Goal: Information Seeking & Learning: Learn about a topic

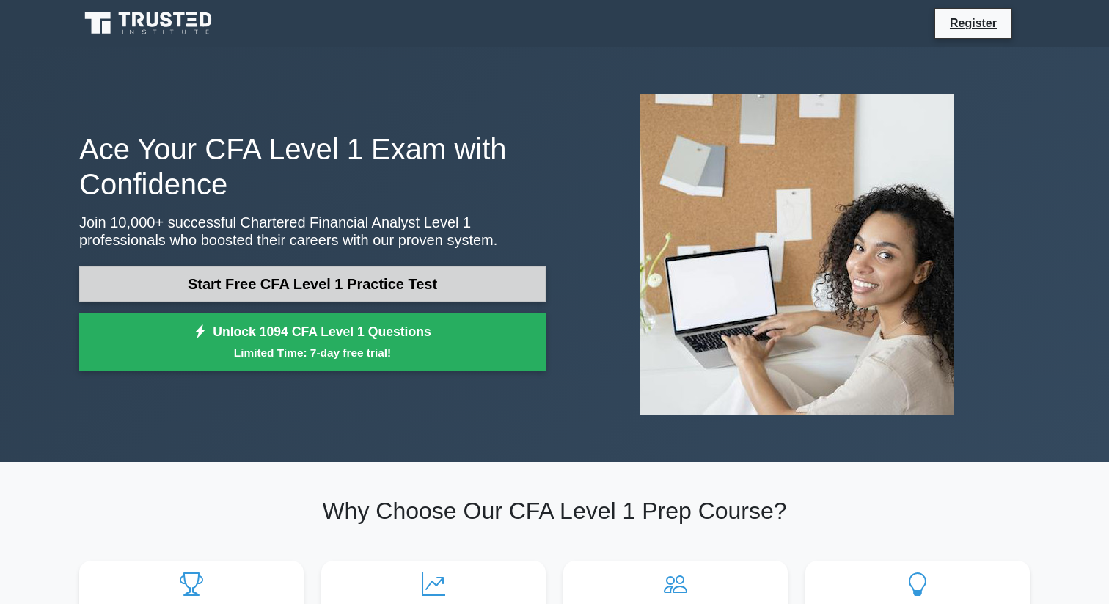
click at [400, 266] on link "Start Free CFA Level 1 Practice Test" at bounding box center [312, 283] width 467 height 35
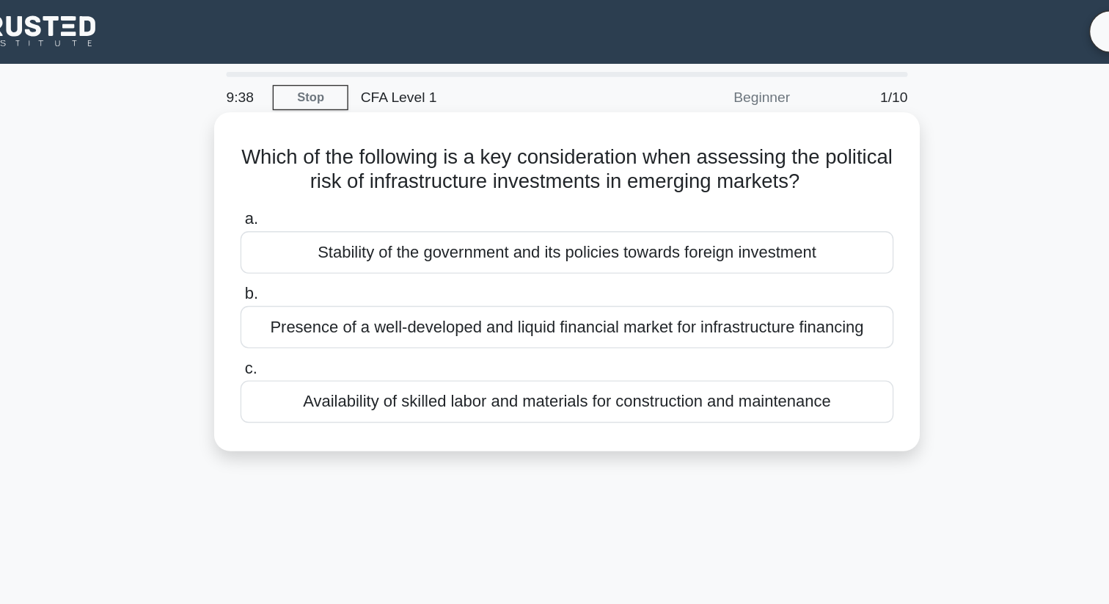
click at [584, 185] on div "Stability of the government and its policies towards foreign investment" at bounding box center [554, 184] width 475 height 31
click at [317, 165] on input "a. Stability of the government and its policies towards foreign investment" at bounding box center [317, 161] width 0 height 10
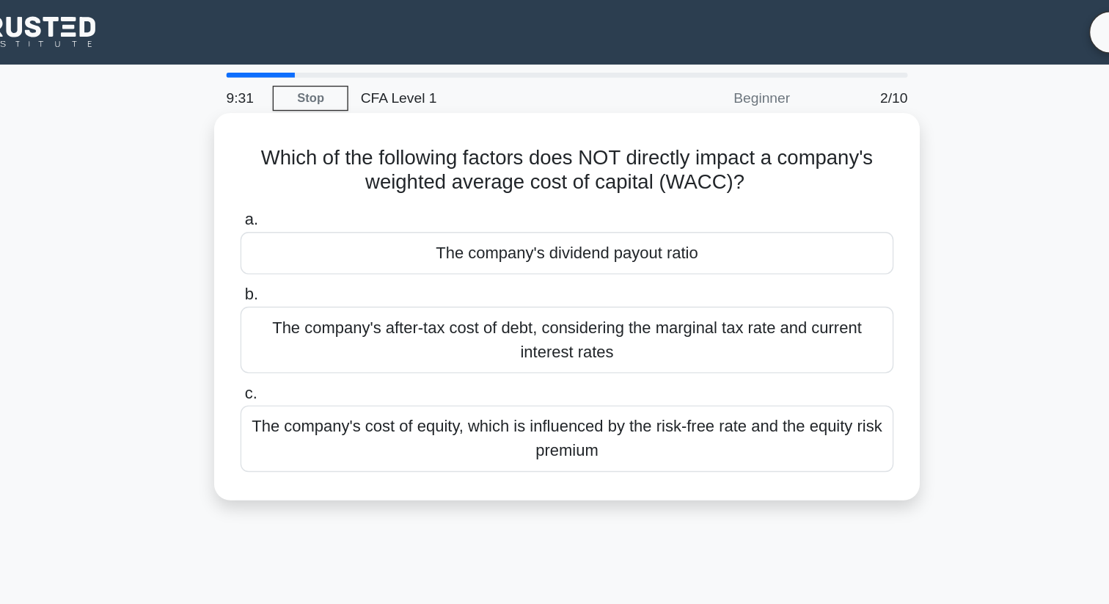
click at [627, 180] on div "The company's dividend payout ratio" at bounding box center [554, 184] width 475 height 31
click at [317, 165] on input "a. The company's dividend payout ratio" at bounding box center [317, 161] width 0 height 10
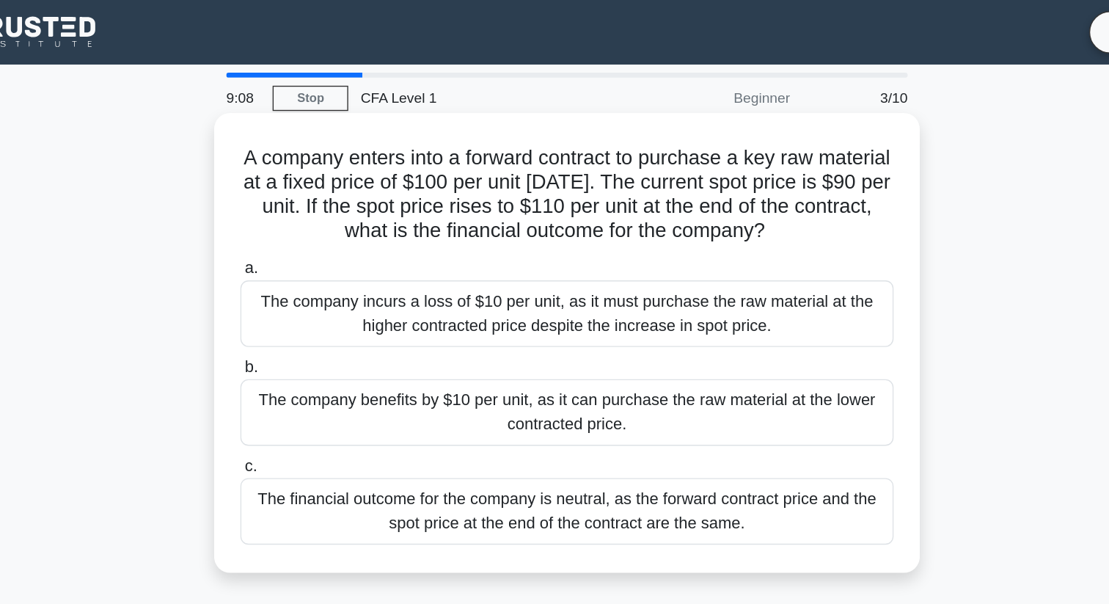
click at [480, 292] on div "The company benefits by $10 per unit, as it can purchase the raw material at th…" at bounding box center [554, 300] width 475 height 48
click at [317, 272] on input "b. The company benefits by $10 per unit, as it can purchase the raw material at…" at bounding box center [317, 268] width 0 height 10
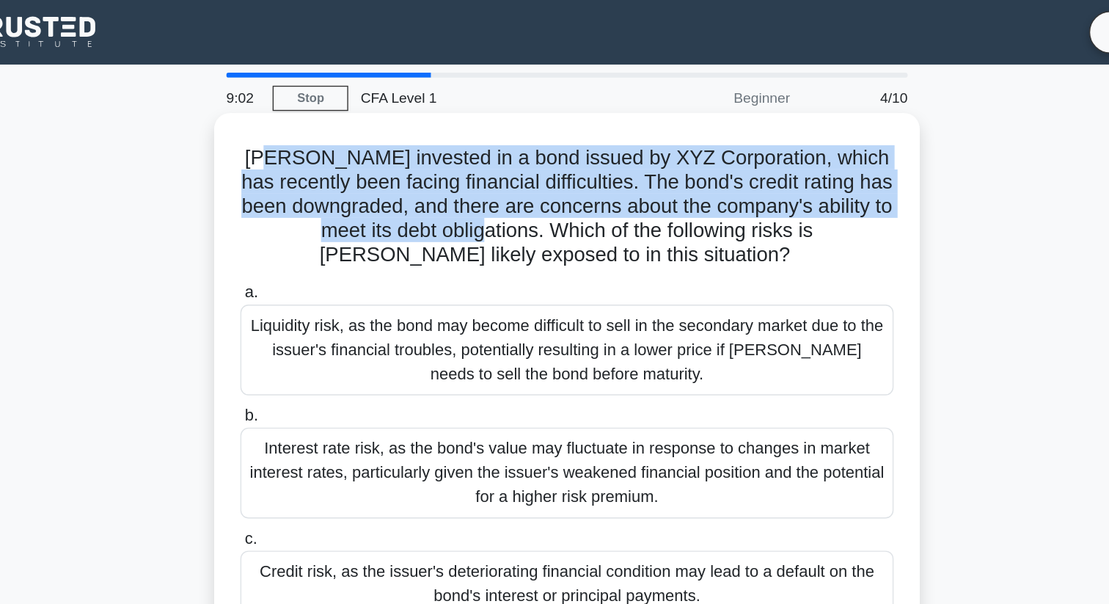
drag, startPoint x: 338, startPoint y: 111, endPoint x: 475, endPoint y: 172, distance: 150.4
click at [478, 173] on h5 "[PERSON_NAME] invested in a bond issued by XYZ Corporation, which has recently …" at bounding box center [554, 150] width 478 height 89
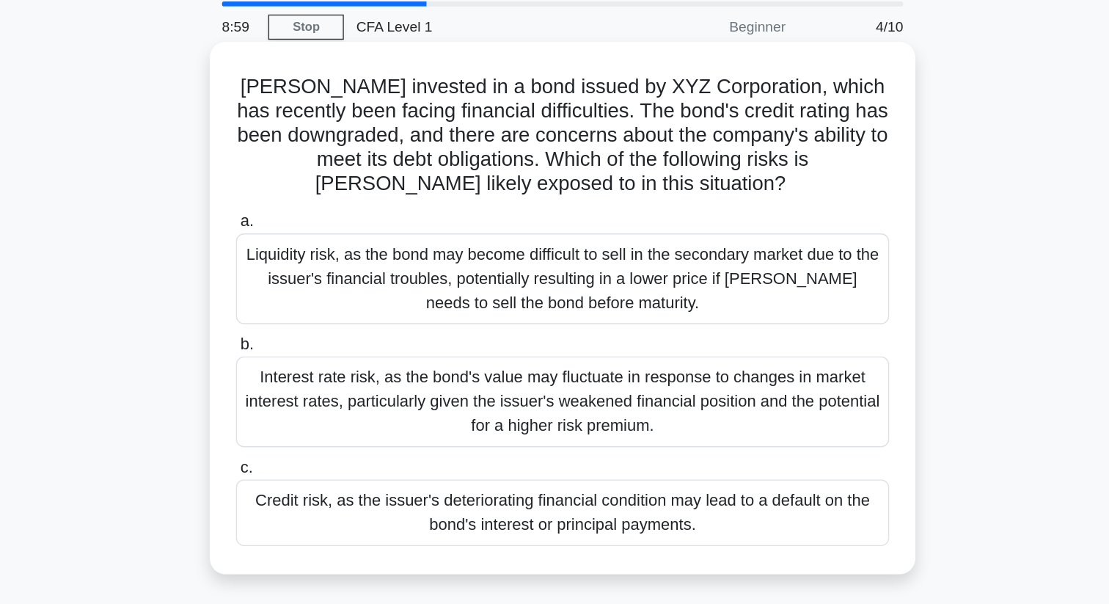
click at [622, 175] on h5 "[PERSON_NAME] invested in a bond issued by XYZ Corporation, which has recently …" at bounding box center [554, 150] width 478 height 89
click at [546, 436] on div "Credit risk, as the issuer's deteriorating financial condition may lead to a de…" at bounding box center [554, 424] width 475 height 48
click at [317, 397] on input "c. Credit risk, as the issuer's deteriorating financial condition may lead to a…" at bounding box center [317, 392] width 0 height 10
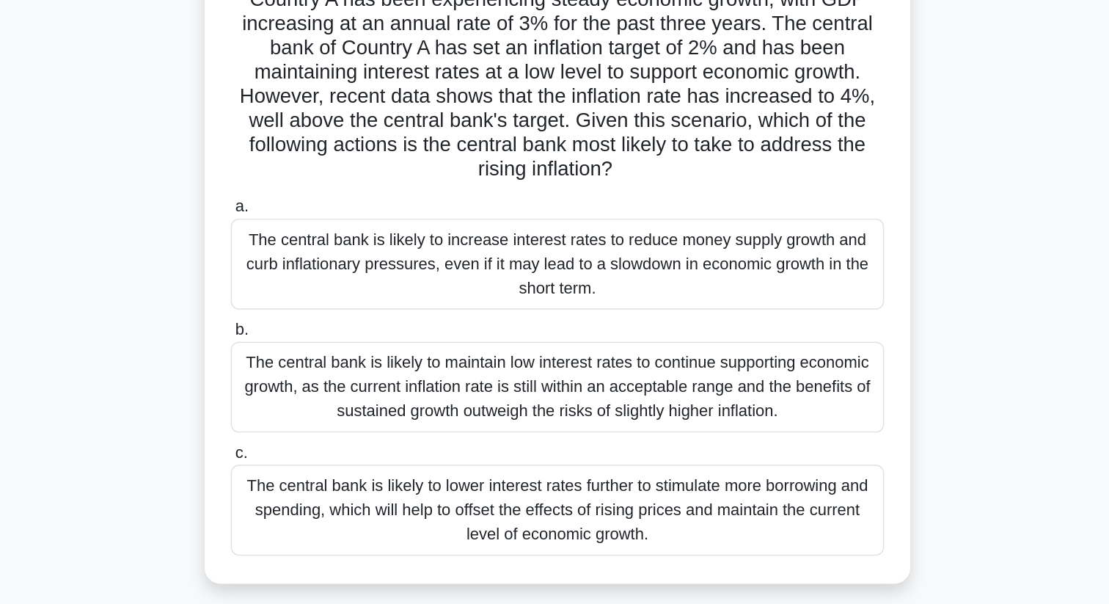
click at [621, 307] on div "The central bank is likely to increase interest rates to reduce money supply gr…" at bounding box center [554, 307] width 475 height 66
click at [317, 271] on input "a. The central bank is likely to increase interest rates to reduce money supply…" at bounding box center [317, 266] width 0 height 10
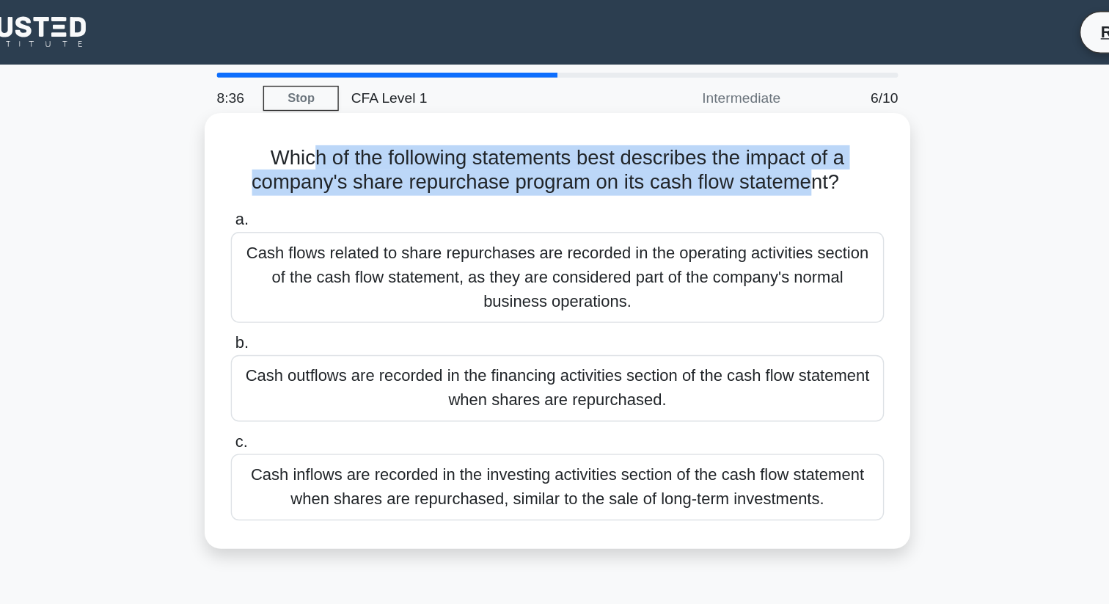
drag, startPoint x: 378, startPoint y: 120, endPoint x: 729, endPoint y: 133, distance: 351.6
click at [733, 135] on h5 "Which of the following statements best describes the impact of a company's shar…" at bounding box center [554, 124] width 478 height 37
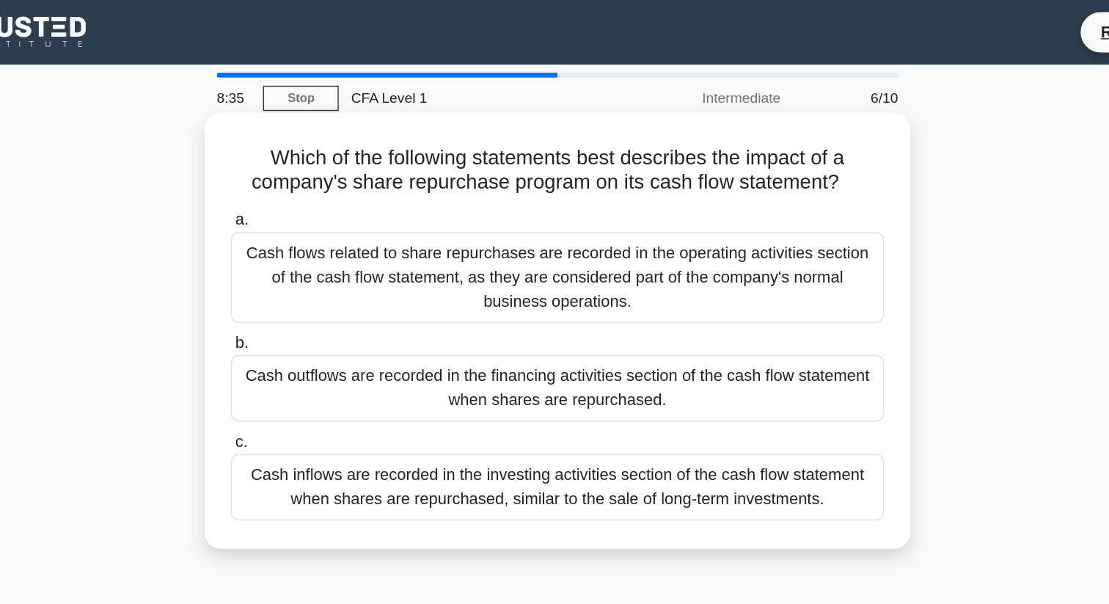
click at [771, 137] on icon ".spinner_0XTQ{transform-origin:center;animation:spinner_y6GP .75s linear infini…" at bounding box center [769, 134] width 18 height 18
drag, startPoint x: 771, startPoint y: 137, endPoint x: 333, endPoint y: 121, distance: 438.2
click at [333, 121] on h5 "Which of the following statements best describes the impact of a company's shar…" at bounding box center [554, 124] width 478 height 37
click at [514, 269] on div "Cash outflows are recorded in the financing activities section of the cash flow…" at bounding box center [554, 282] width 475 height 48
click at [317, 255] on input "b. Cash outflows are recorded in the financing activities section of the cash f…" at bounding box center [317, 250] width 0 height 10
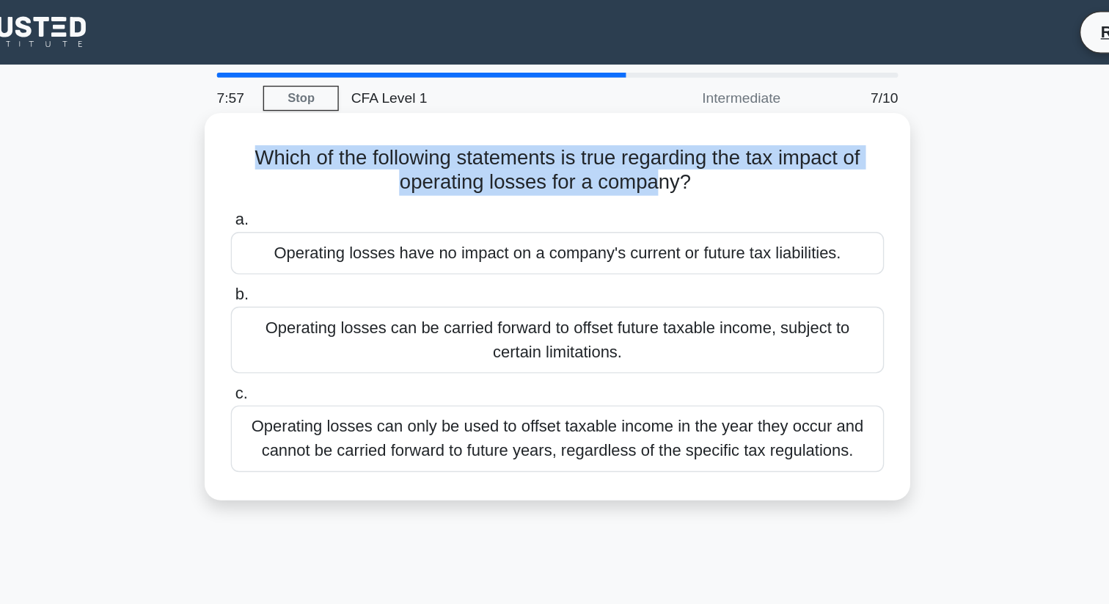
drag, startPoint x: 337, startPoint y: 115, endPoint x: 617, endPoint y: 125, distance: 280.4
click at [617, 125] on h5 "Which of the following statements is true regarding the tax impact of operating…" at bounding box center [554, 124] width 478 height 37
click at [742, 122] on h5 "Which of the following statements is true regarding the tax impact of operating…" at bounding box center [554, 124] width 478 height 37
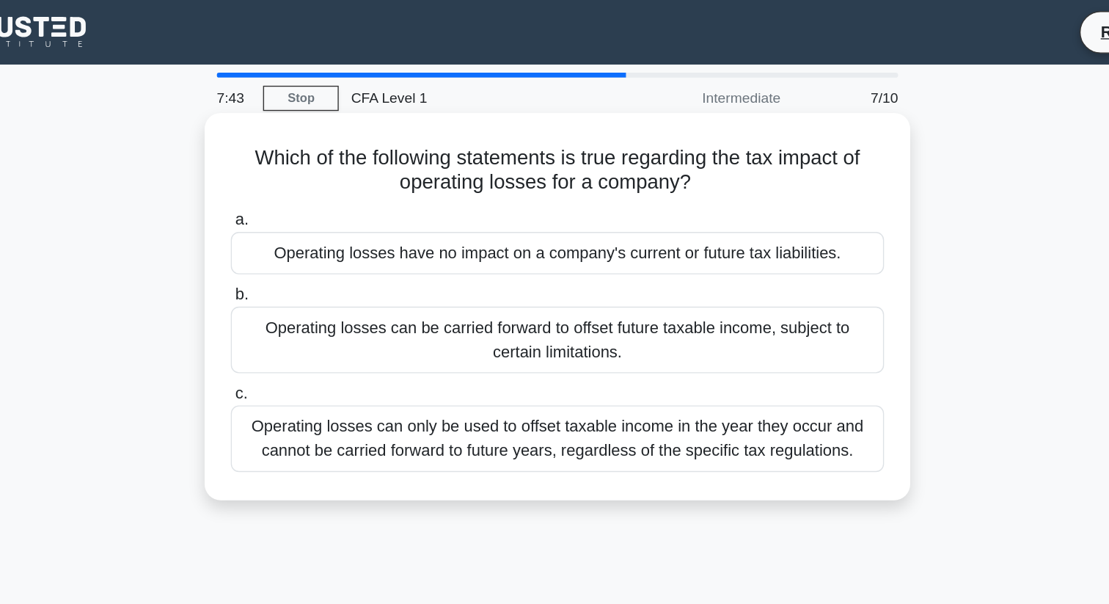
click at [461, 260] on div "Operating losses can be carried forward to offset future taxable income, subjec…" at bounding box center [554, 247] width 475 height 48
click at [317, 219] on input "b. Operating losses can be carried forward to offset future taxable income, sub…" at bounding box center [317, 215] width 0 height 10
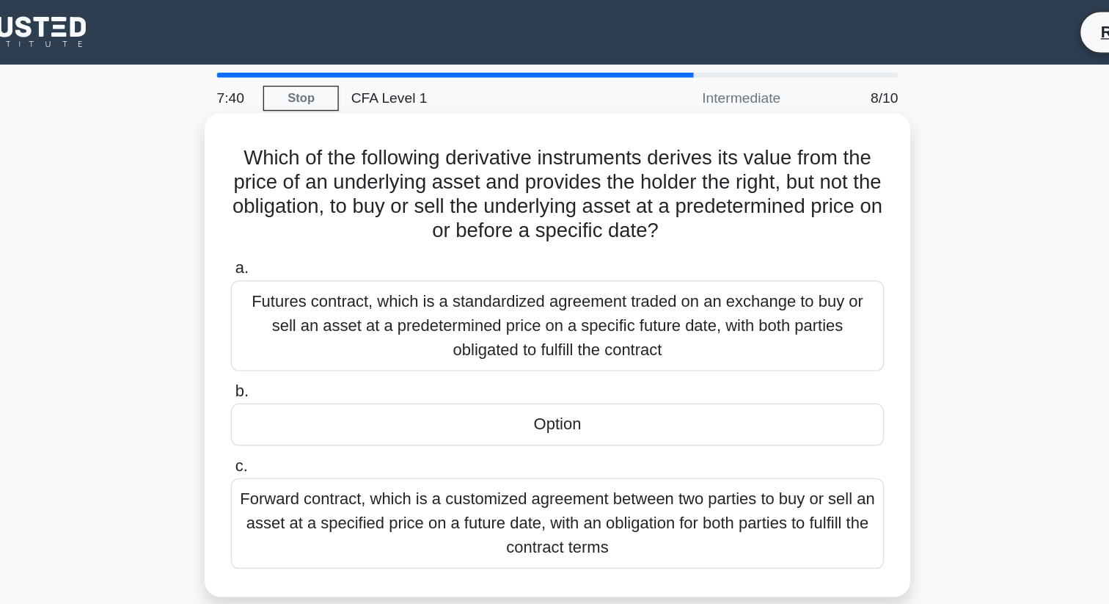
drag, startPoint x: 325, startPoint y: 114, endPoint x: 761, endPoint y: 139, distance: 437.1
click at [761, 139] on h5 "Which of the following derivative instruments derives its value from the price …" at bounding box center [554, 142] width 478 height 72
click at [739, 169] on h5 "Which of the following derivative instruments derives its value from the price …" at bounding box center [554, 142] width 478 height 72
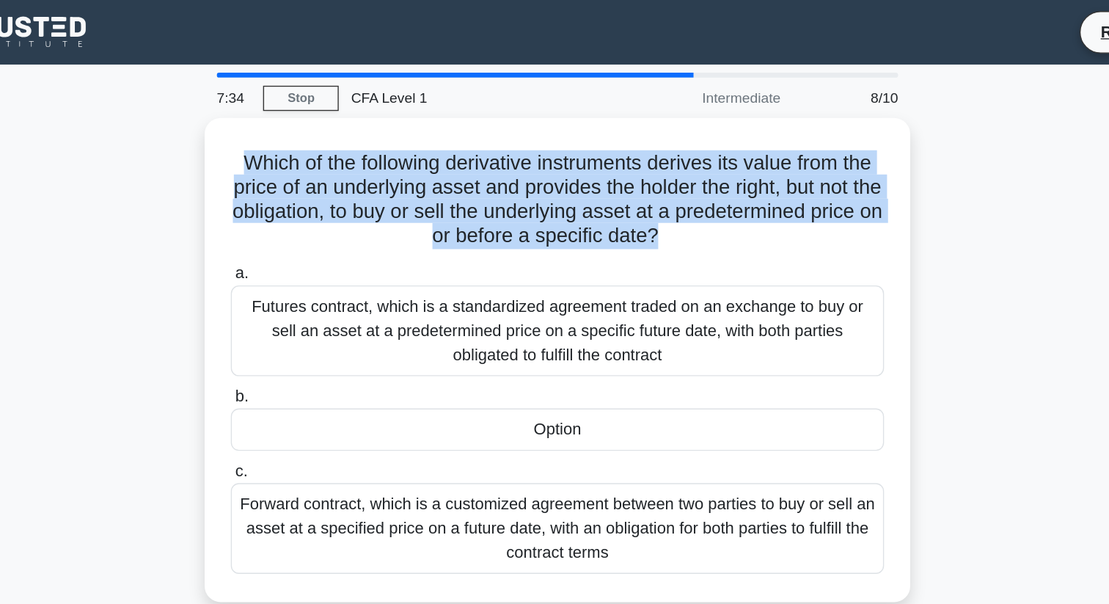
drag, startPoint x: 739, startPoint y: 169, endPoint x: 295, endPoint y: 121, distance: 447.0
click at [298, 121] on div "Which of the following derivative instruments derives its value from the price …" at bounding box center [554, 262] width 513 height 352
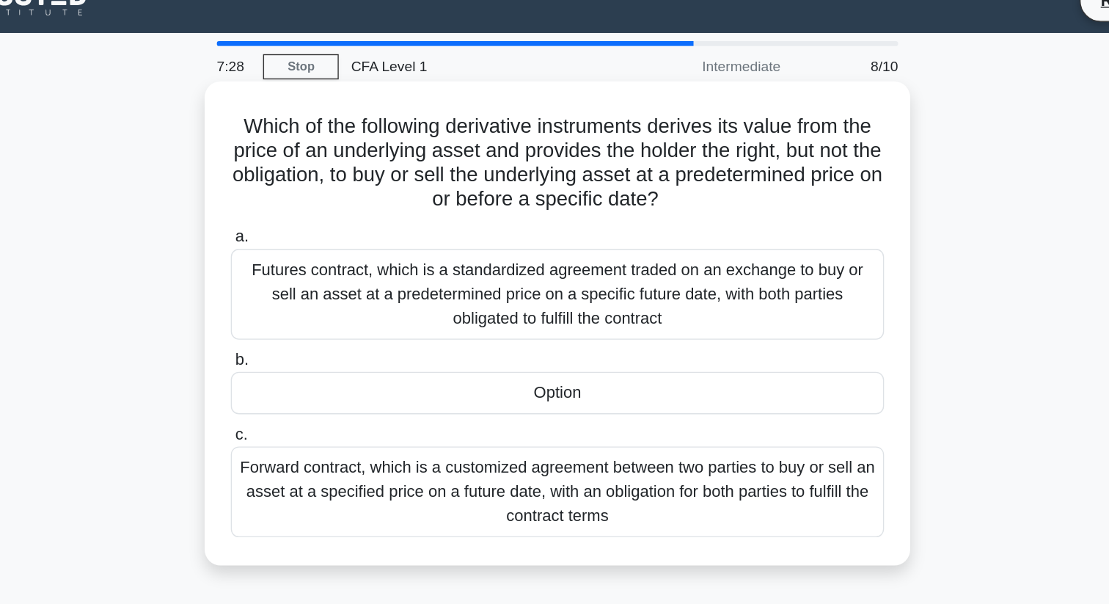
click at [562, 307] on div "Option" at bounding box center [554, 308] width 475 height 31
click at [317, 290] on input "b. Option" at bounding box center [317, 285] width 0 height 10
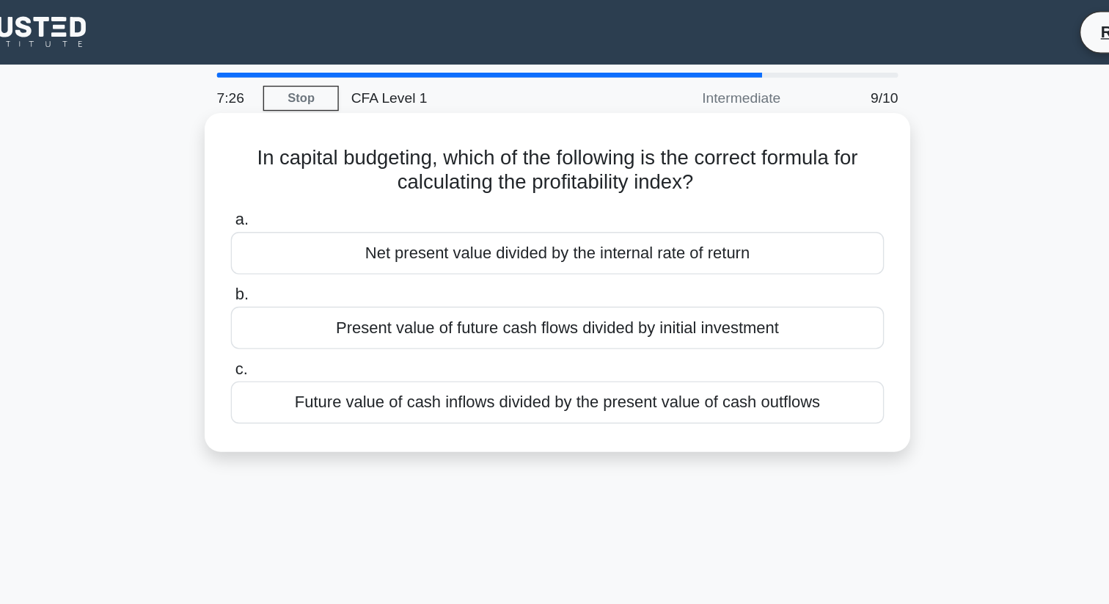
drag, startPoint x: 332, startPoint y: 115, endPoint x: 717, endPoint y: 126, distance: 384.5
click at [717, 126] on h5 "In capital budgeting, which of the following is the correct formula for calcula…" at bounding box center [554, 124] width 478 height 37
click at [647, 233] on div "Present value of future cash flows divided by initial investment" at bounding box center [554, 238] width 475 height 31
click at [317, 219] on input "b. Present value of future cash flows divided by initial investment" at bounding box center [317, 215] width 0 height 10
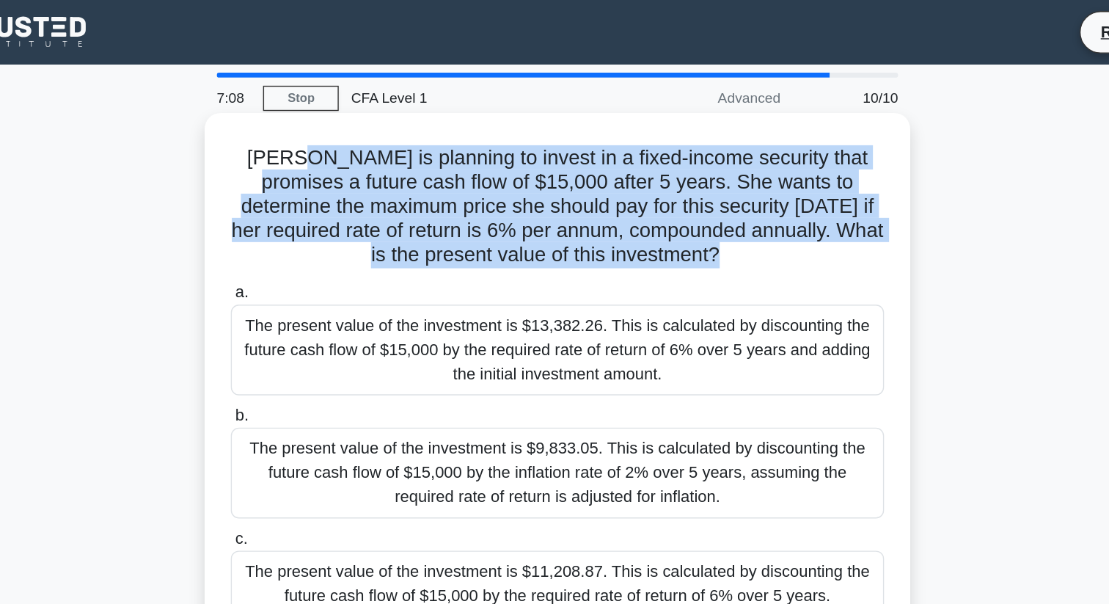
drag, startPoint x: 368, startPoint y: 114, endPoint x: 665, endPoint y: 200, distance: 308.7
click at [665, 200] on div "[PERSON_NAME] is planning to invest in a fixed-income security that promises a …" at bounding box center [555, 276] width 502 height 376
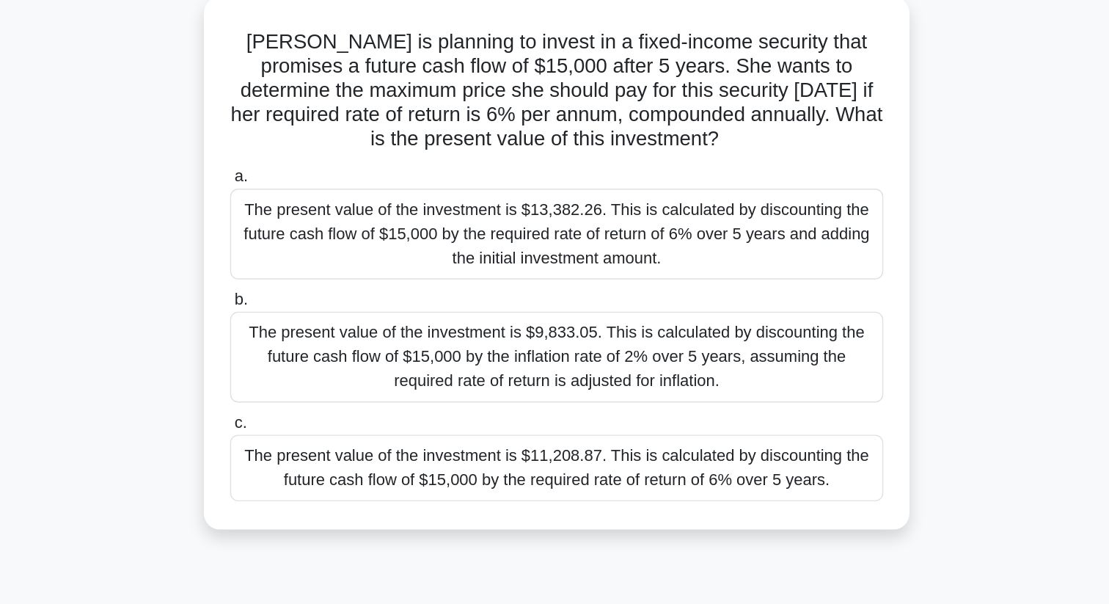
click at [657, 234] on div "The present value of the investment is $13,382.26. This is calculated by discou…" at bounding box center [554, 255] width 475 height 66
click at [317, 218] on input "a. The present value of the investment is $13,382.26. This is calculated by dis…" at bounding box center [317, 213] width 0 height 10
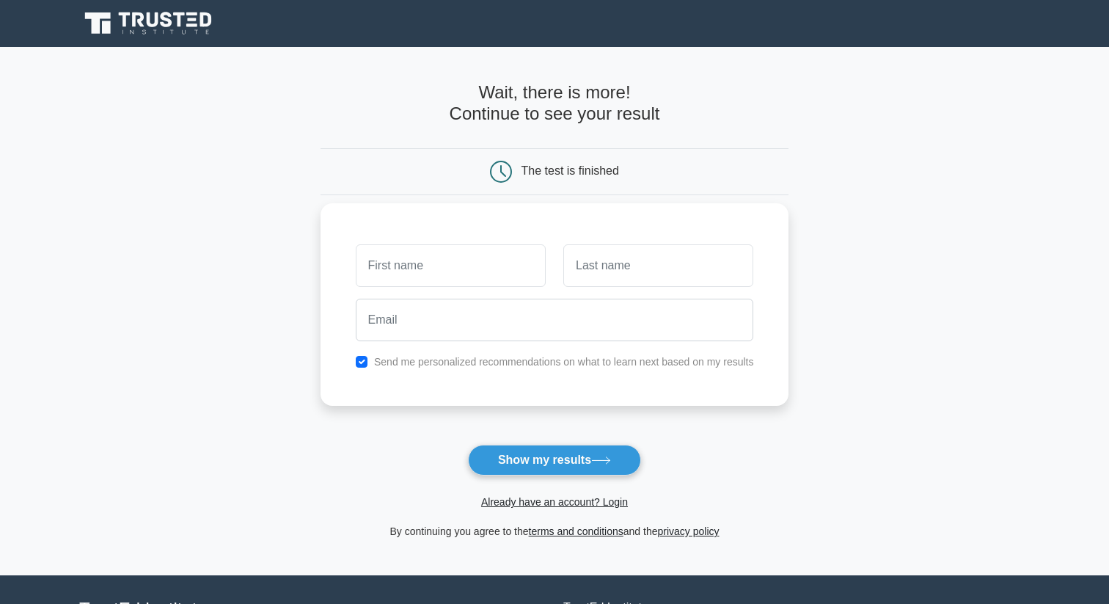
click at [445, 257] on input "text" at bounding box center [451, 265] width 190 height 43
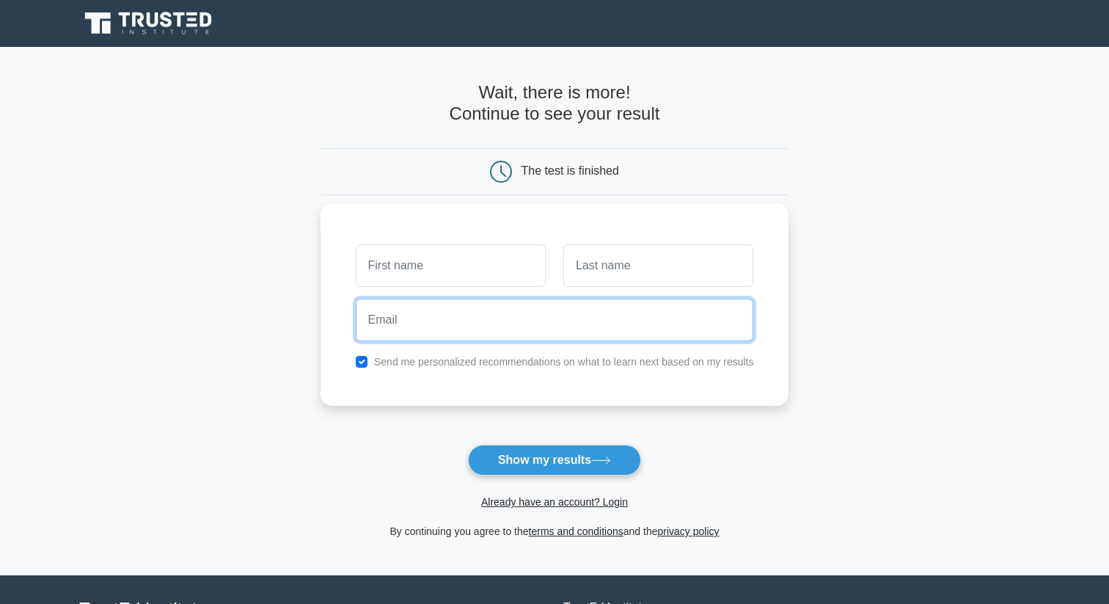
click at [660, 306] on input "email" at bounding box center [555, 320] width 398 height 43
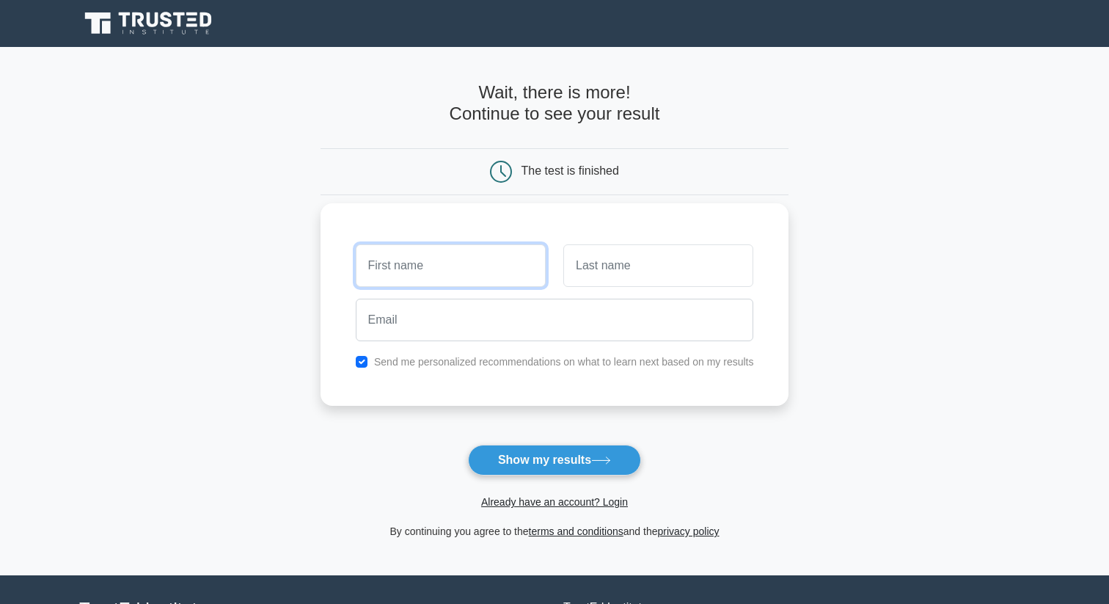
click at [439, 260] on input "text" at bounding box center [451, 265] width 190 height 43
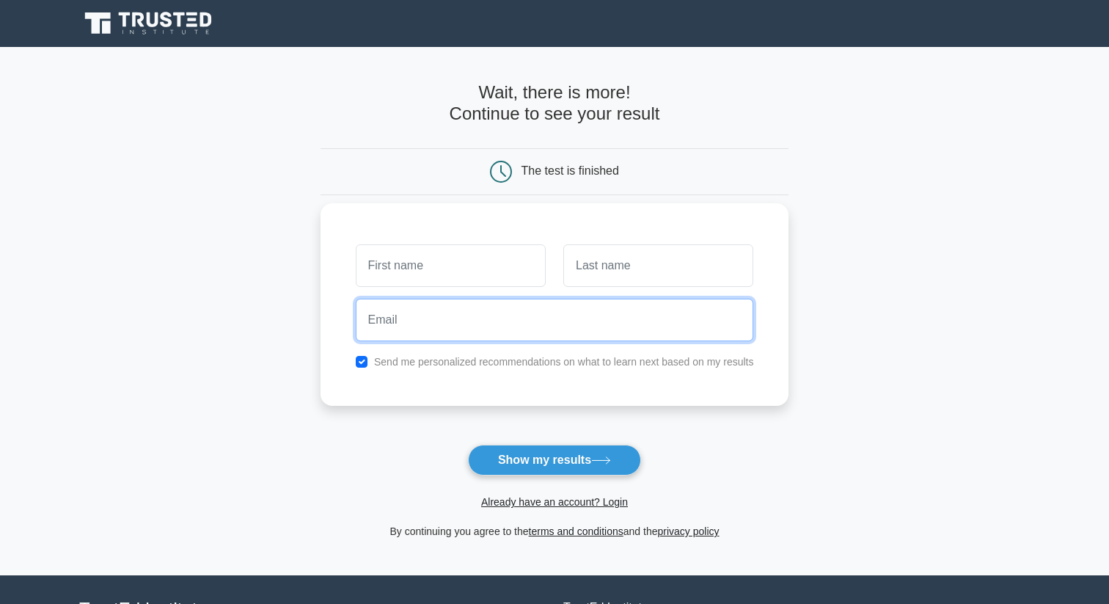
click at [648, 323] on input "email" at bounding box center [555, 320] width 398 height 43
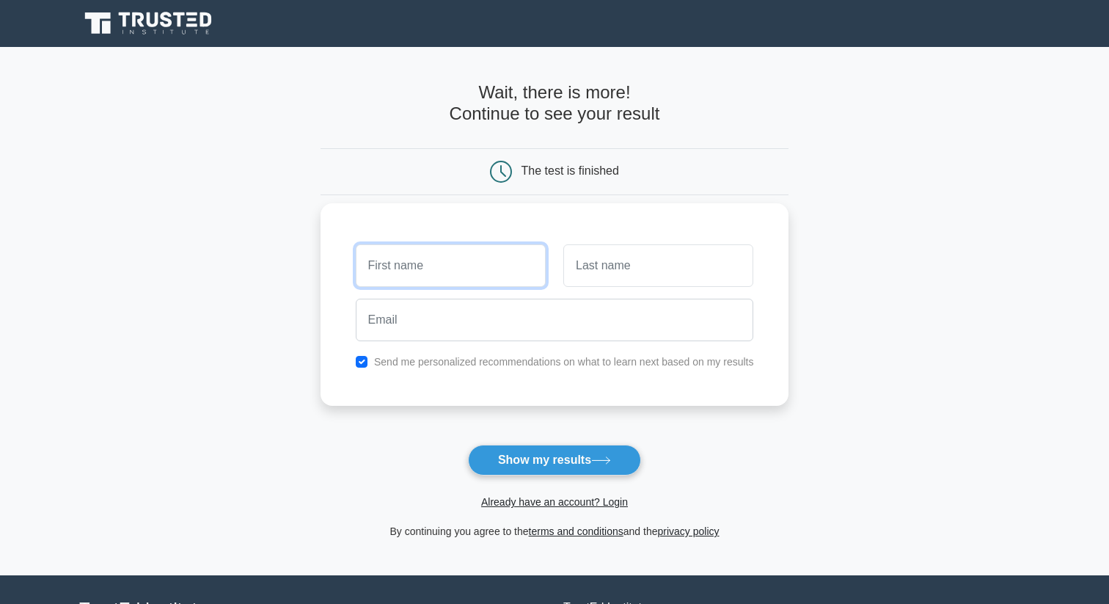
click at [468, 256] on input "text" at bounding box center [451, 265] width 190 height 43
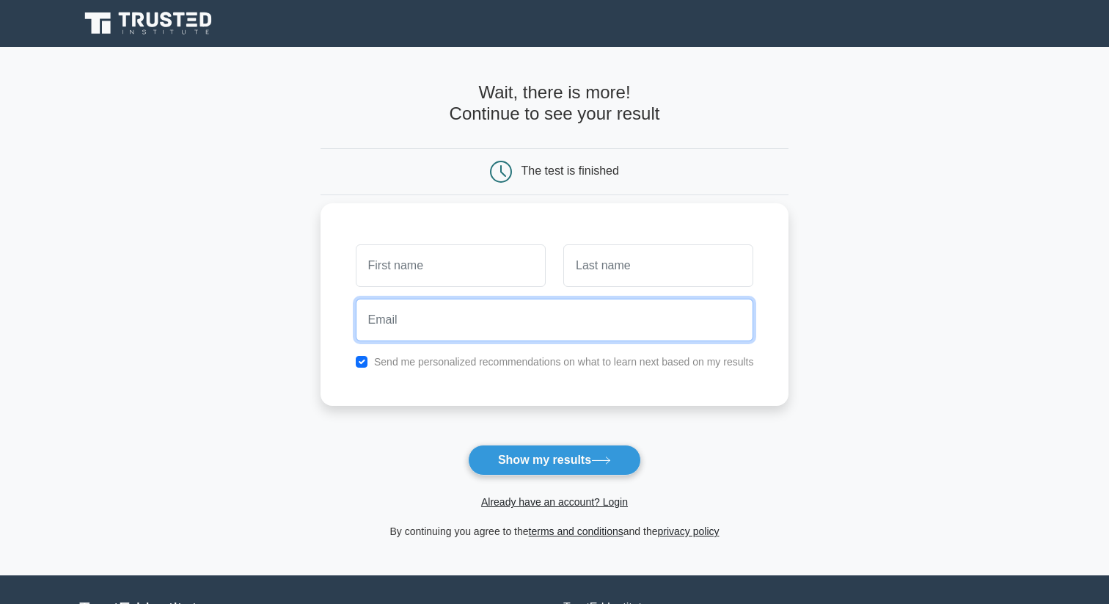
click at [697, 332] on input "email" at bounding box center [555, 320] width 398 height 43
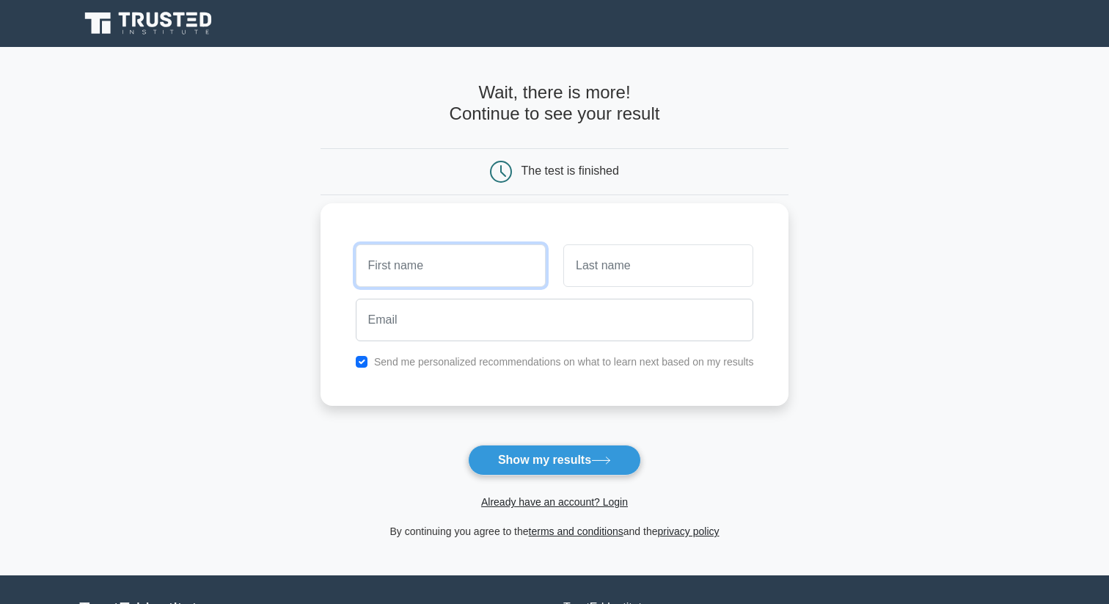
click at [483, 271] on input "text" at bounding box center [451, 265] width 190 height 43
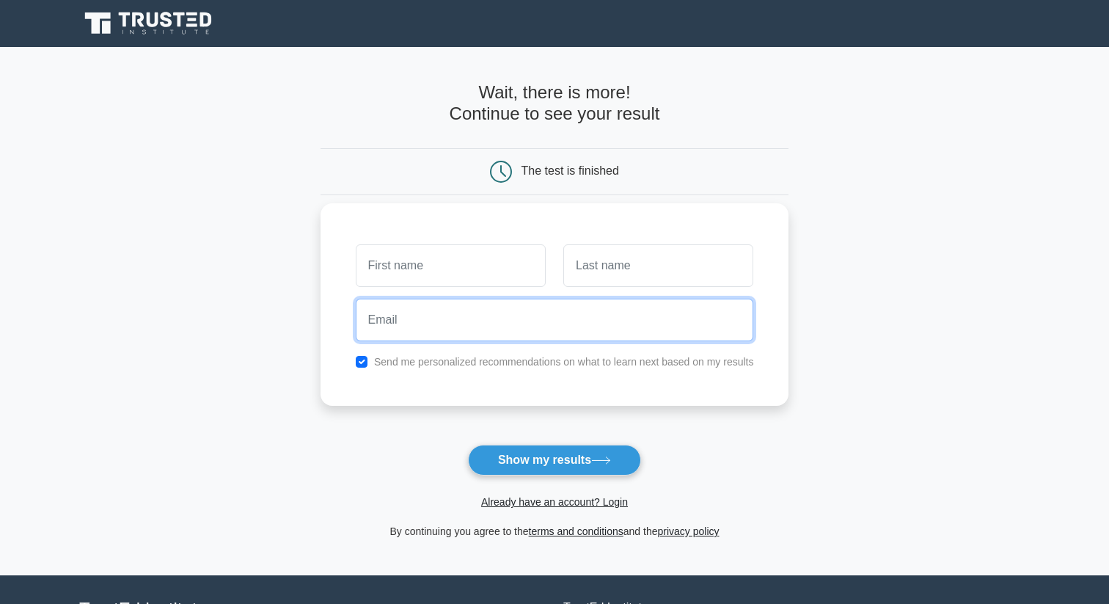
click at [415, 318] on input "email" at bounding box center [555, 320] width 398 height 43
paste input "pogad55265@elobits.com"
type input "pogad55265@elobits.com"
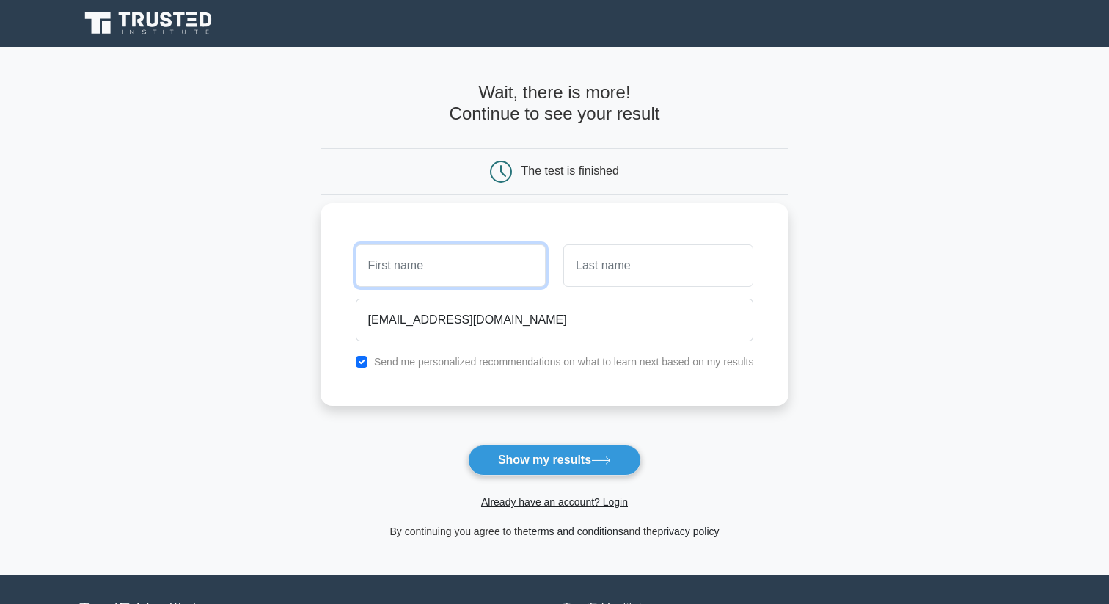
click at [423, 277] on input "text" at bounding box center [451, 265] width 190 height 43
type input "joe"
click at [644, 274] on input "text" at bounding box center [658, 265] width 190 height 43
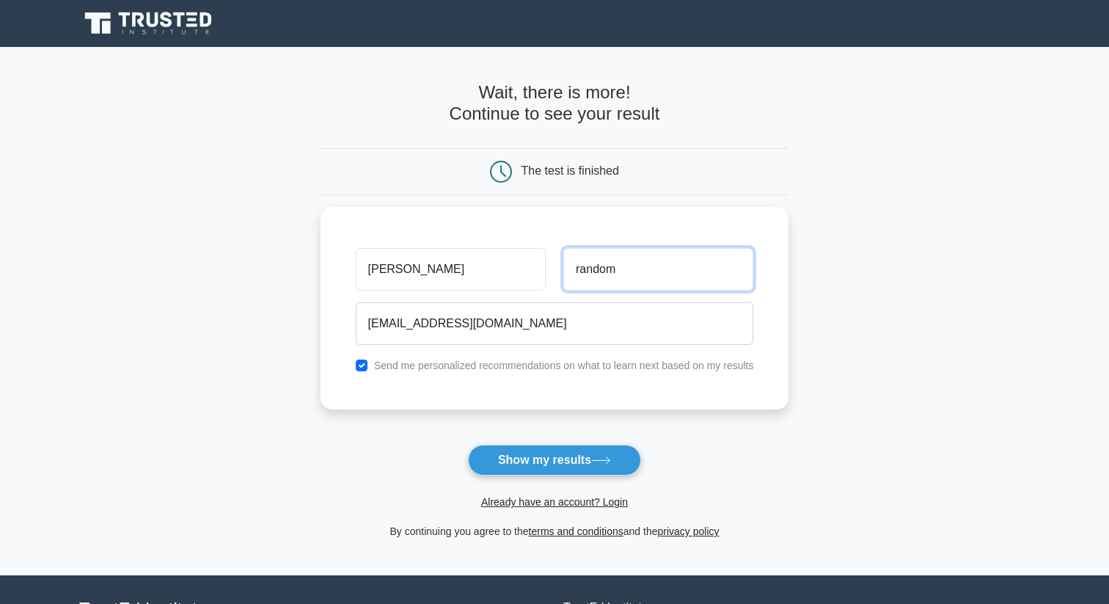
type input "random"
click at [958, 414] on main "Wait, there is more! Continue to see your result The test is finished joe random" at bounding box center [554, 311] width 1109 height 528
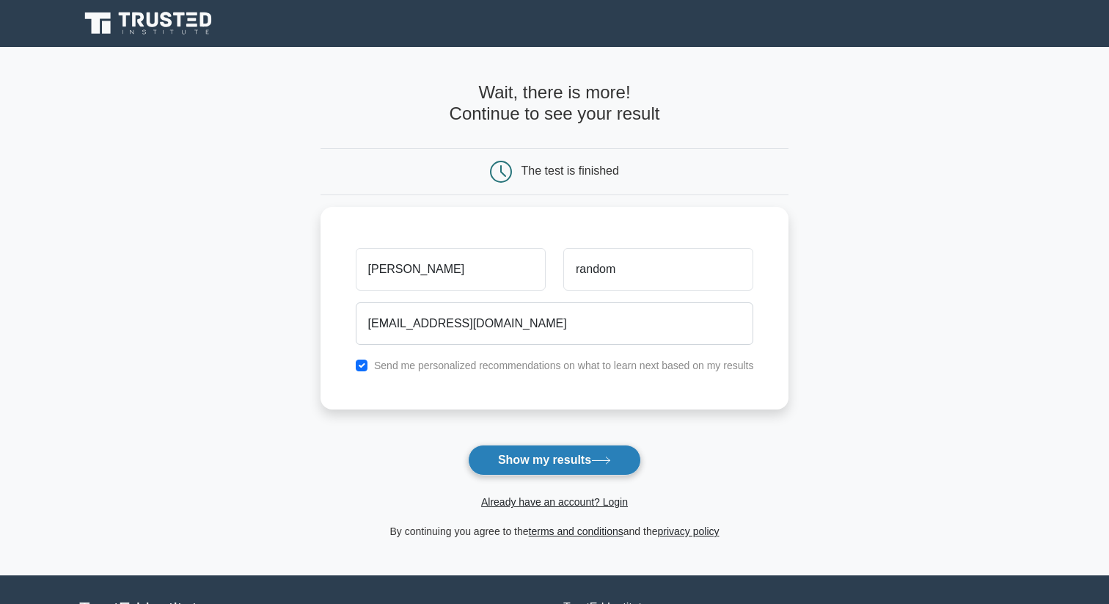
click at [585, 458] on button "Show my results" at bounding box center [554, 459] width 173 height 31
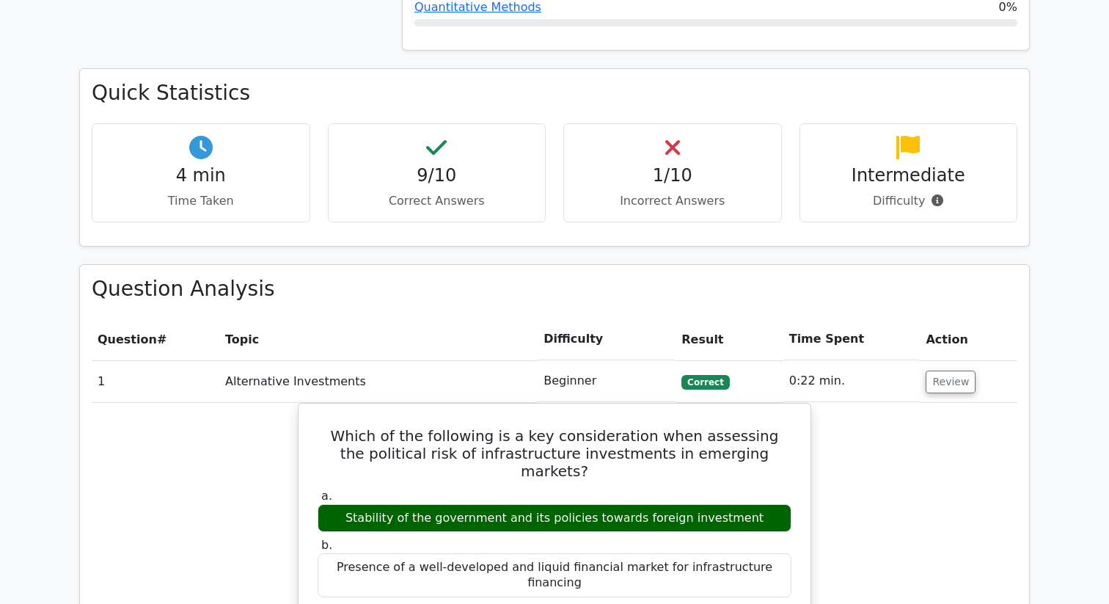
scroll to position [882, 0]
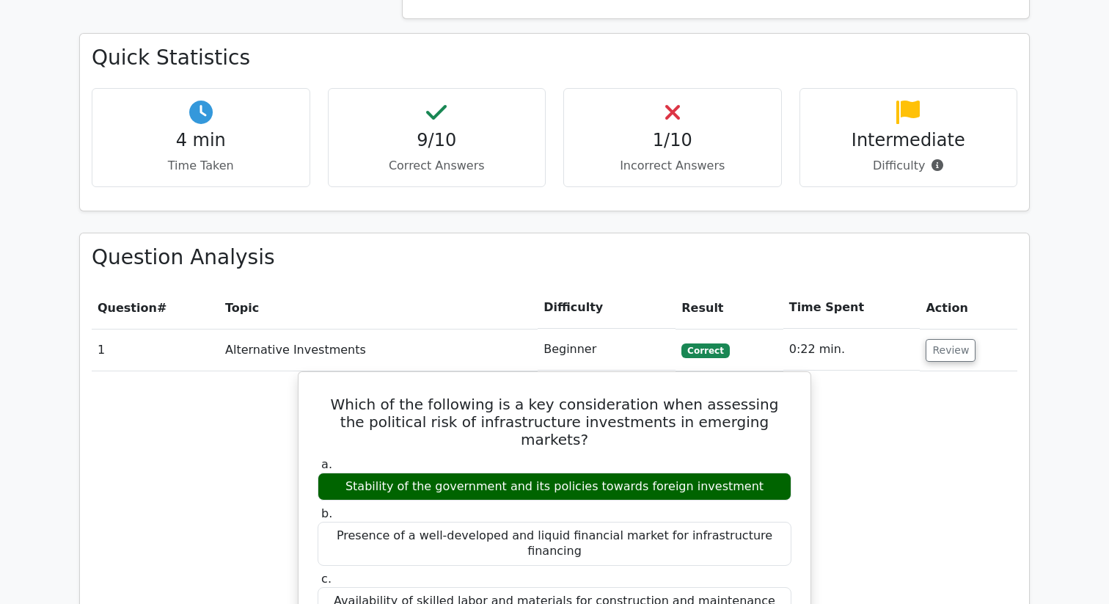
click at [681, 88] on div "1/10 Incorrect Answers" at bounding box center [672, 137] width 219 height 99
click at [658, 130] on h4 "1/10" at bounding box center [673, 140] width 194 height 21
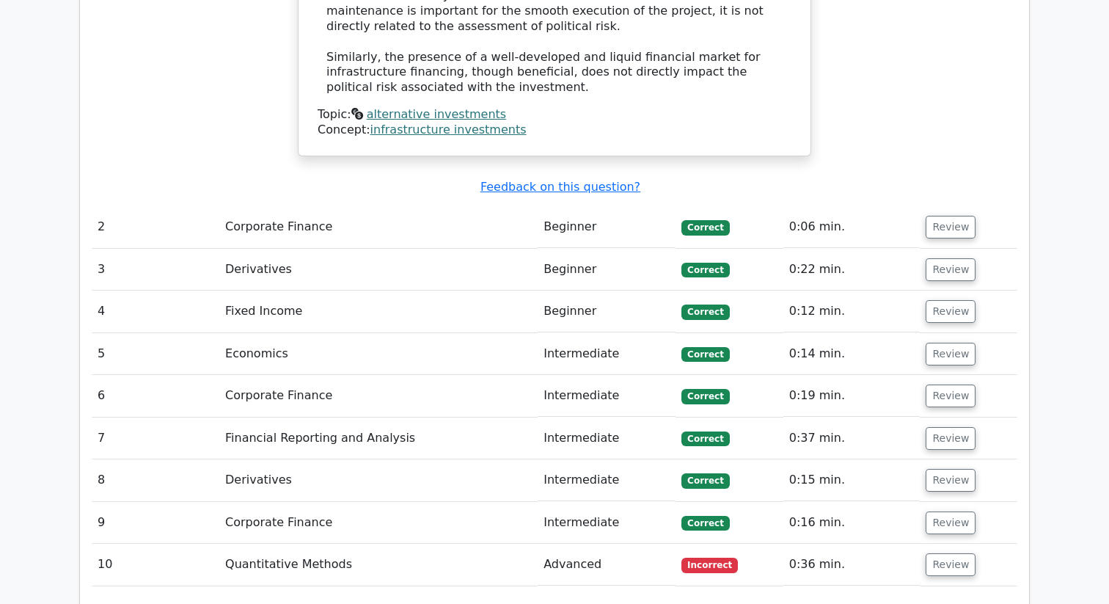
scroll to position [1755, 0]
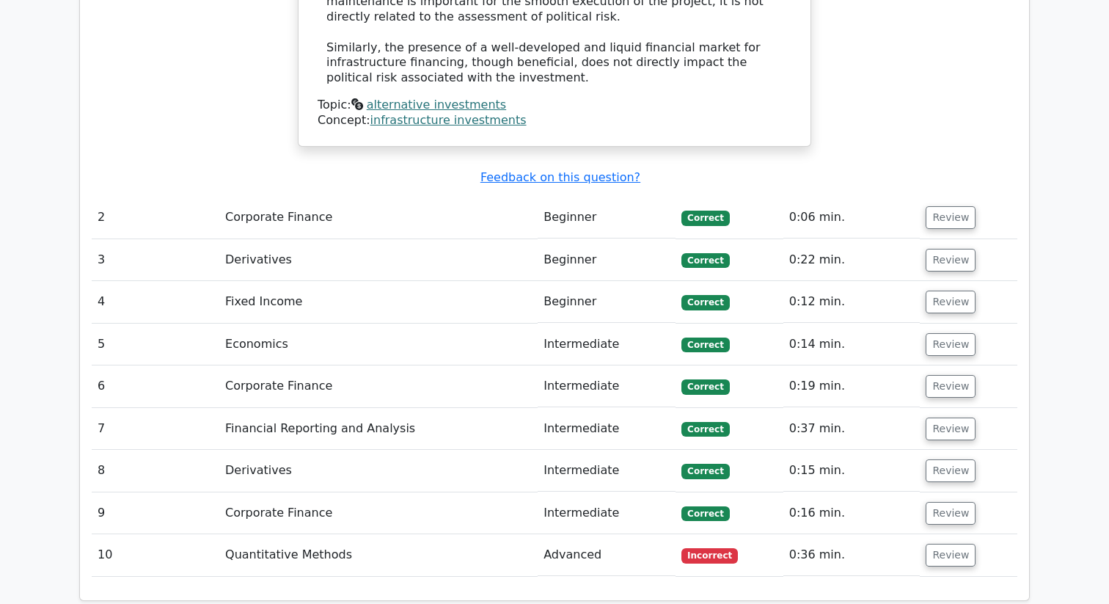
click at [615, 534] on td "Advanced" at bounding box center [607, 555] width 138 height 42
click at [945, 544] on button "Review" at bounding box center [951, 555] width 50 height 23
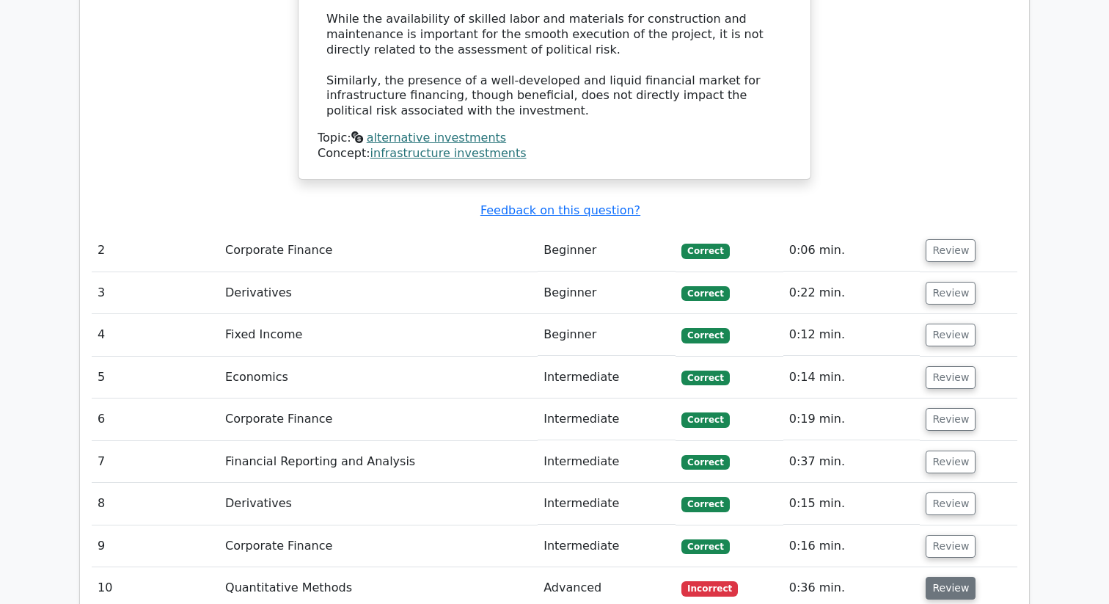
scroll to position [1737, 0]
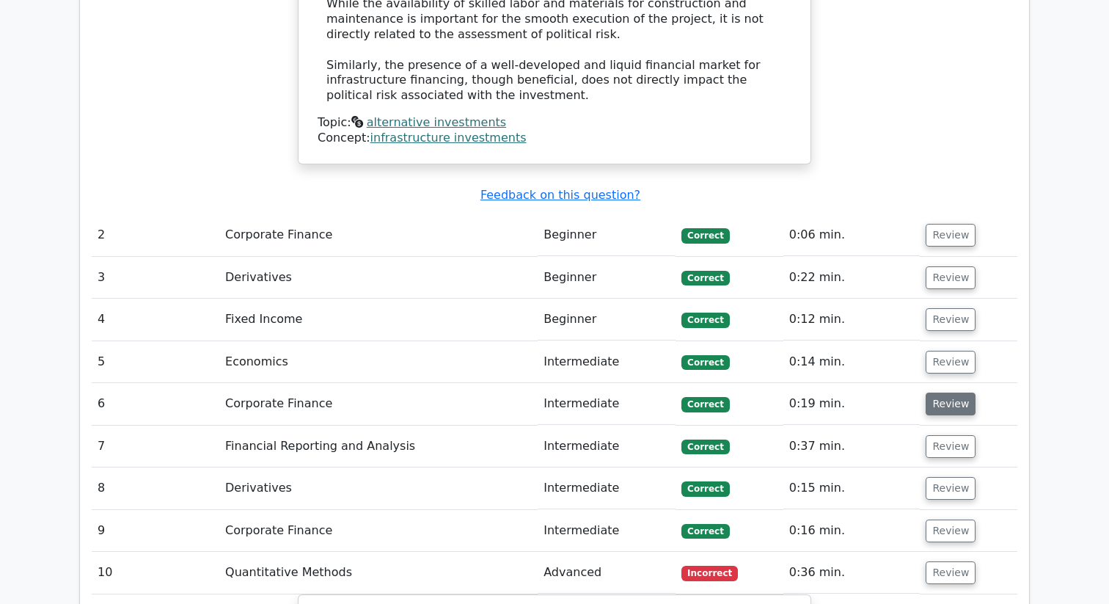
click at [950, 392] on button "Review" at bounding box center [951, 403] width 50 height 23
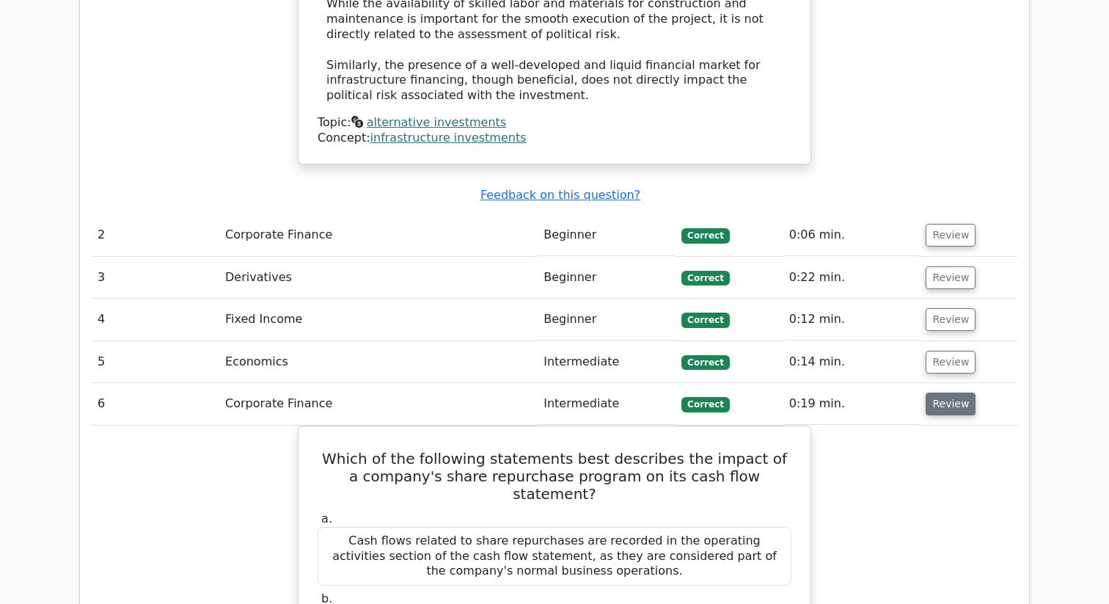
click at [950, 392] on button "Review" at bounding box center [951, 403] width 50 height 23
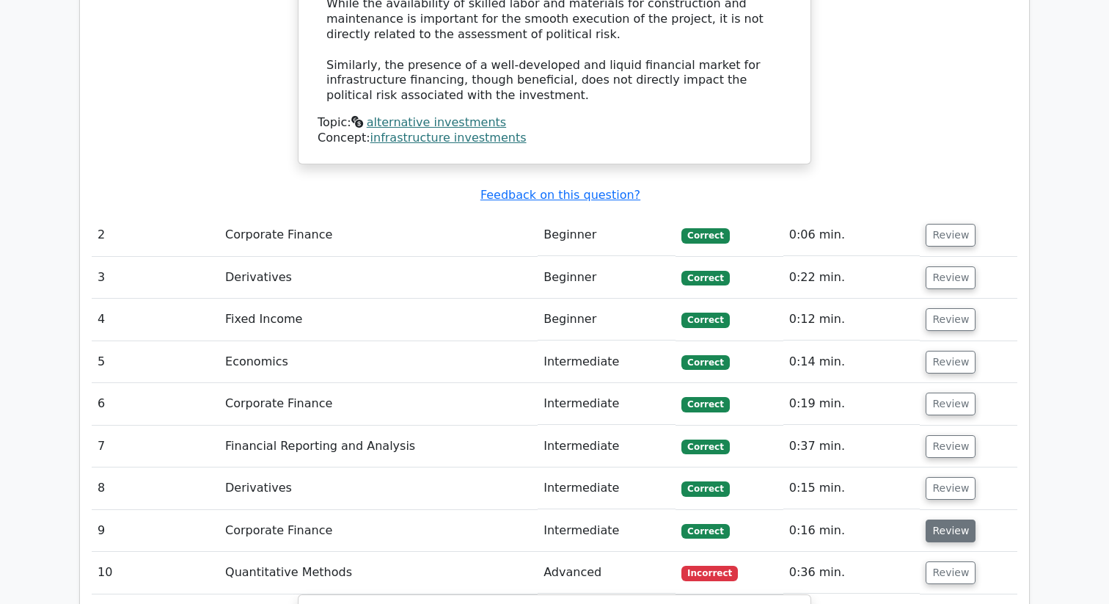
click at [940, 519] on button "Review" at bounding box center [951, 530] width 50 height 23
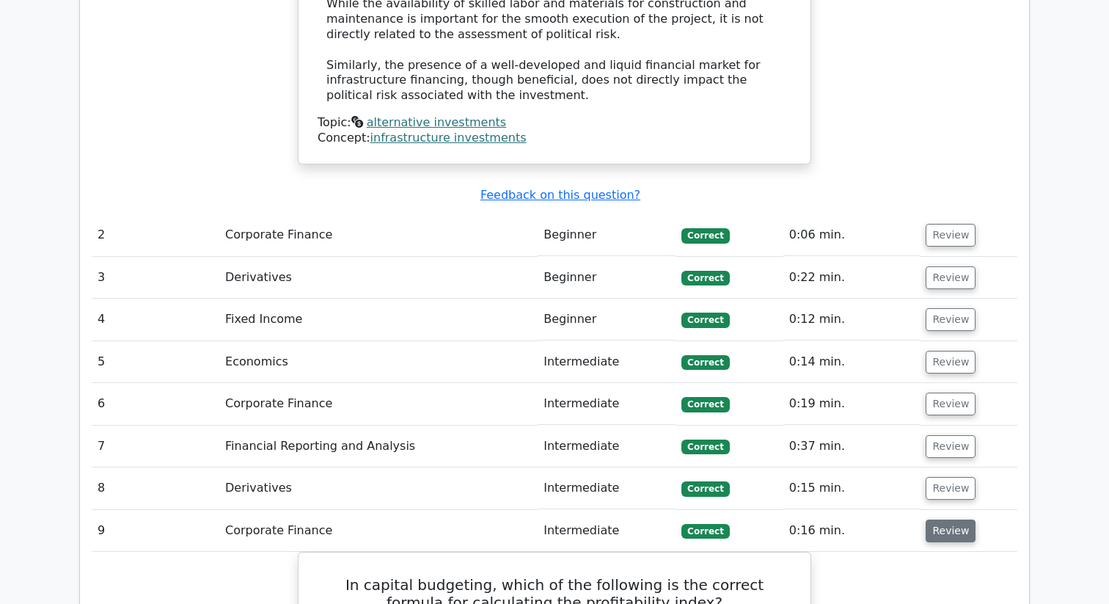
click at [941, 519] on button "Review" at bounding box center [951, 530] width 50 height 23
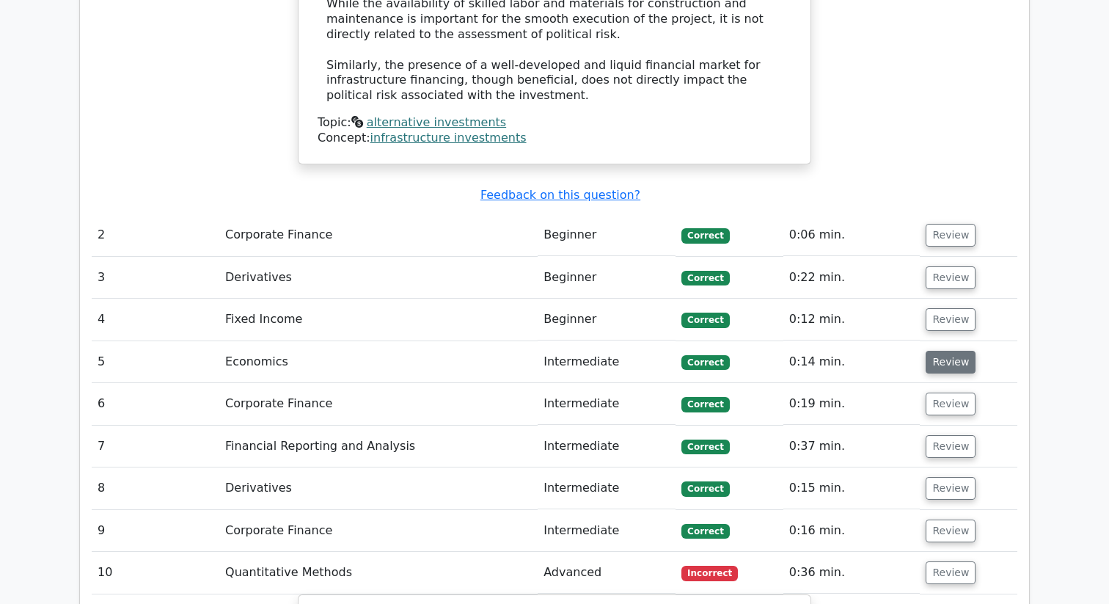
click at [926, 351] on button "Review" at bounding box center [951, 362] width 50 height 23
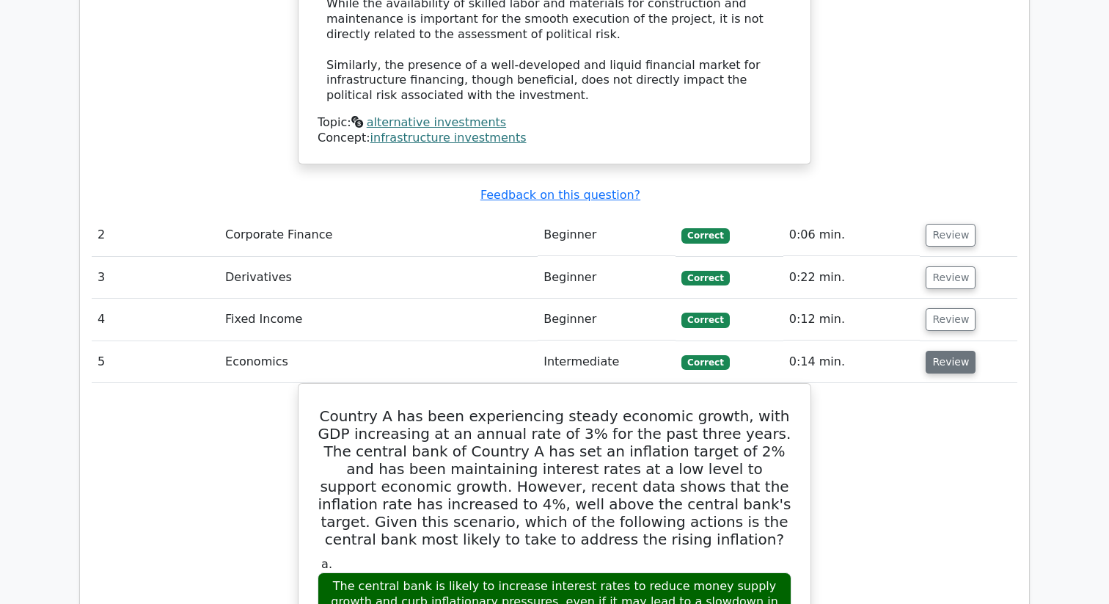
scroll to position [0, 3]
